Goal: Task Accomplishment & Management: Use online tool/utility

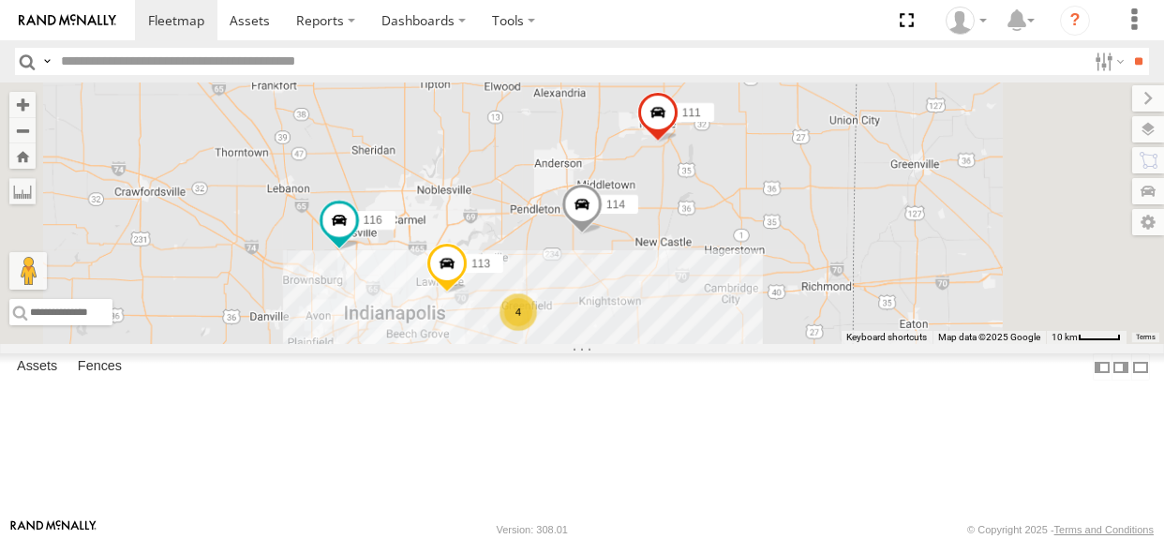
select select "**********"
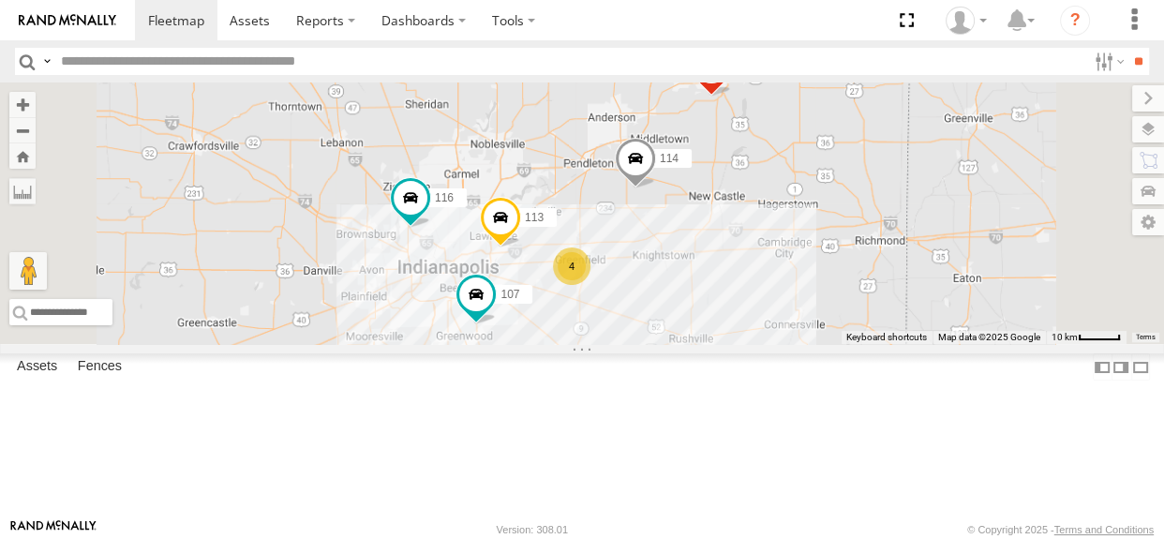
drag, startPoint x: 631, startPoint y: 262, endPoint x: 686, endPoint y: 215, distance: 72.4
click at [686, 215] on div "114 116 4 107 111 113" at bounding box center [582, 212] width 1164 height 261
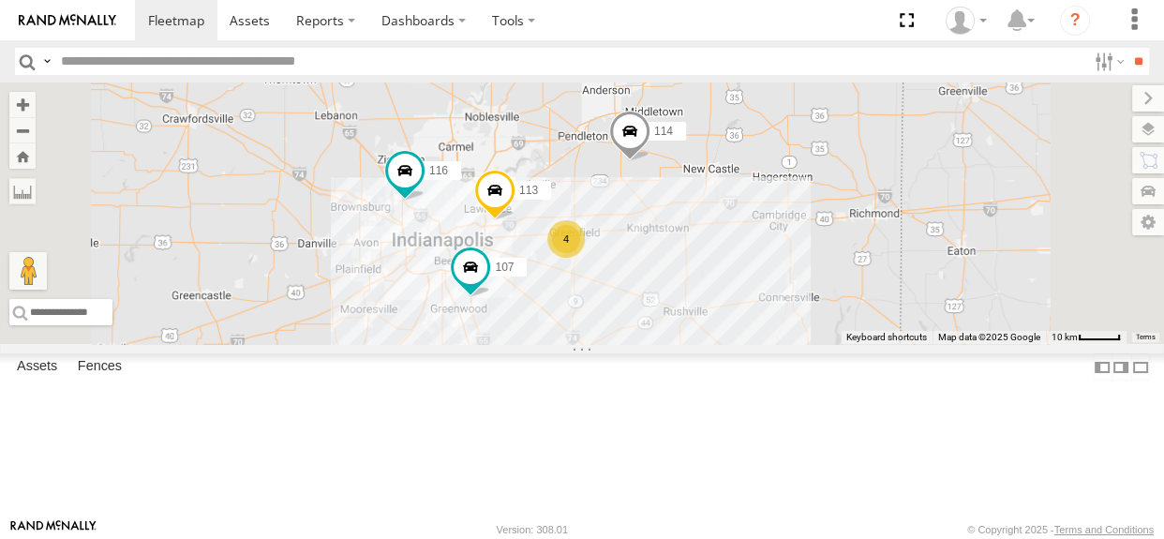
drag, startPoint x: 779, startPoint y: 436, endPoint x: 778, endPoint y: 416, distance: 19.8
click at [778, 344] on div "114 116 4 107 111 113 117" at bounding box center [582, 212] width 1164 height 261
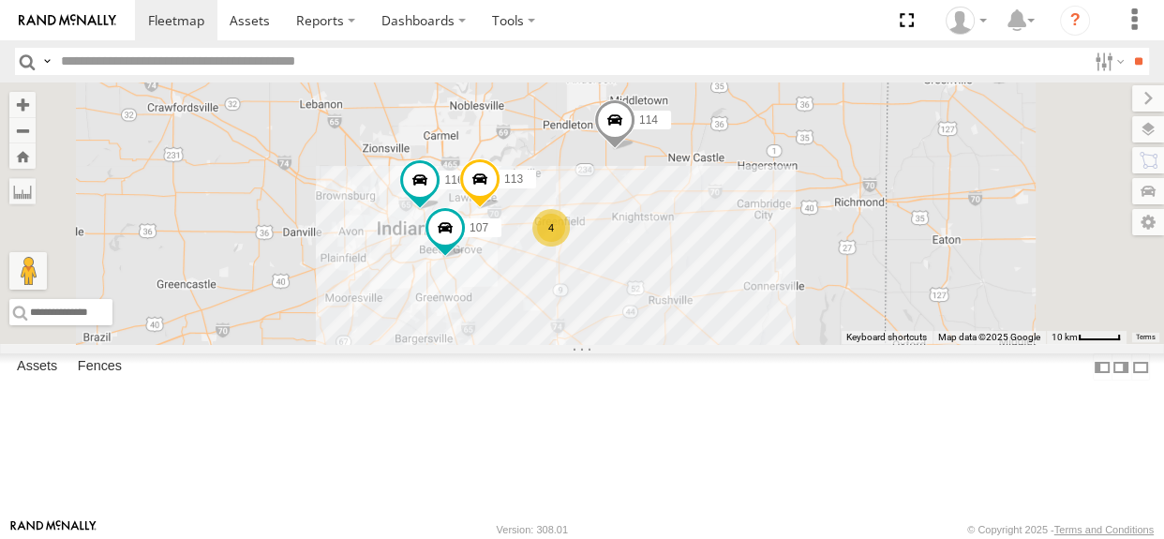
drag, startPoint x: 754, startPoint y: 181, endPoint x: 737, endPoint y: 176, distance: 17.5
click at [737, 176] on div "114 116 4 107 111 113 117" at bounding box center [582, 212] width 1164 height 261
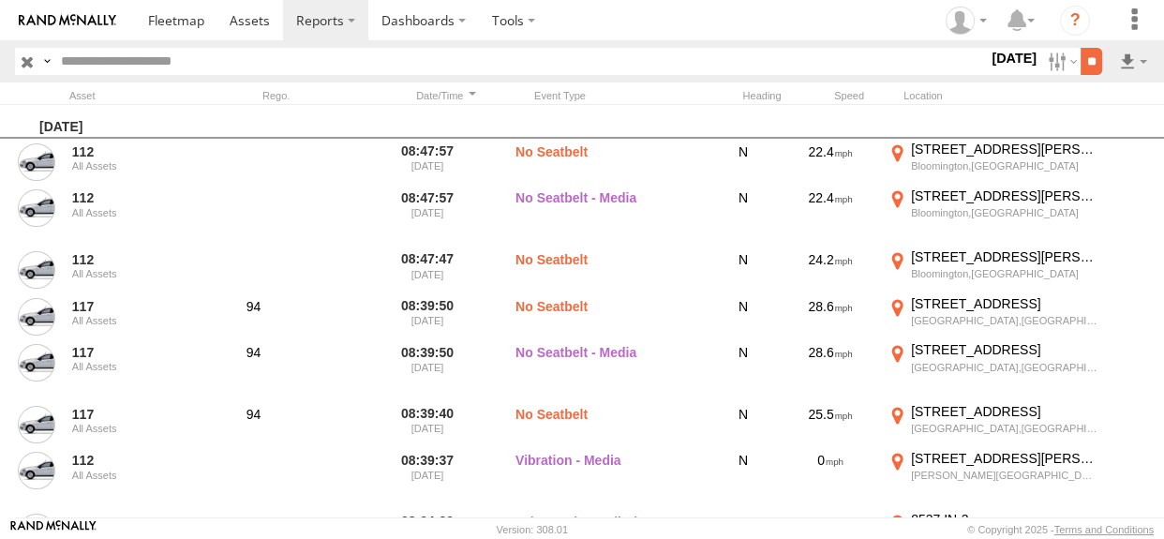
click at [1090, 72] on input "**" at bounding box center [1091, 61] width 22 height 27
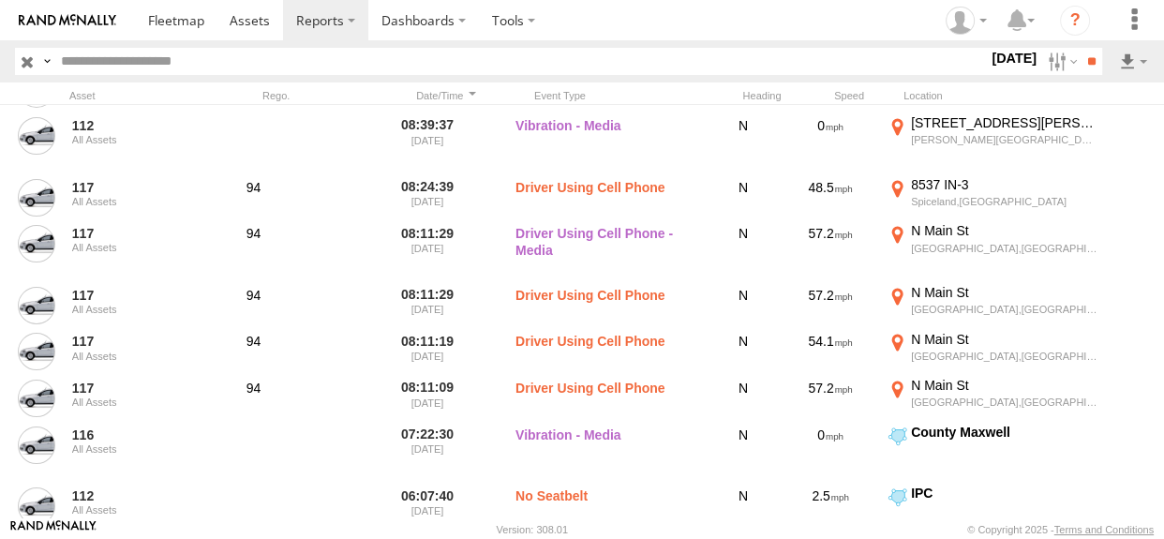
scroll to position [737, 0]
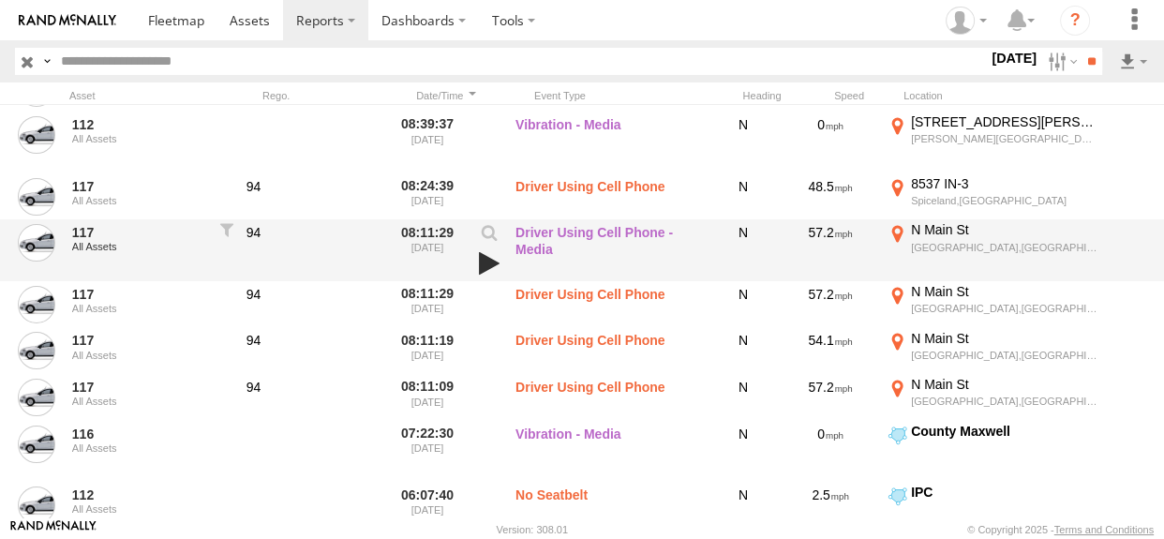
click at [490, 267] on link at bounding box center [489, 263] width 32 height 26
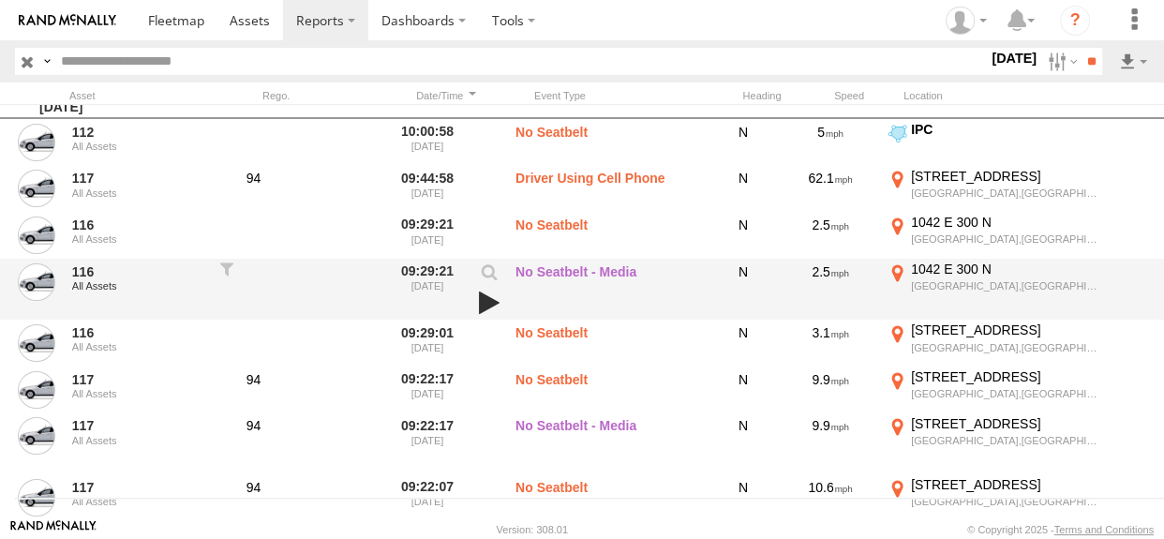
scroll to position [0, 0]
